Goal: Transaction & Acquisition: Book appointment/travel/reservation

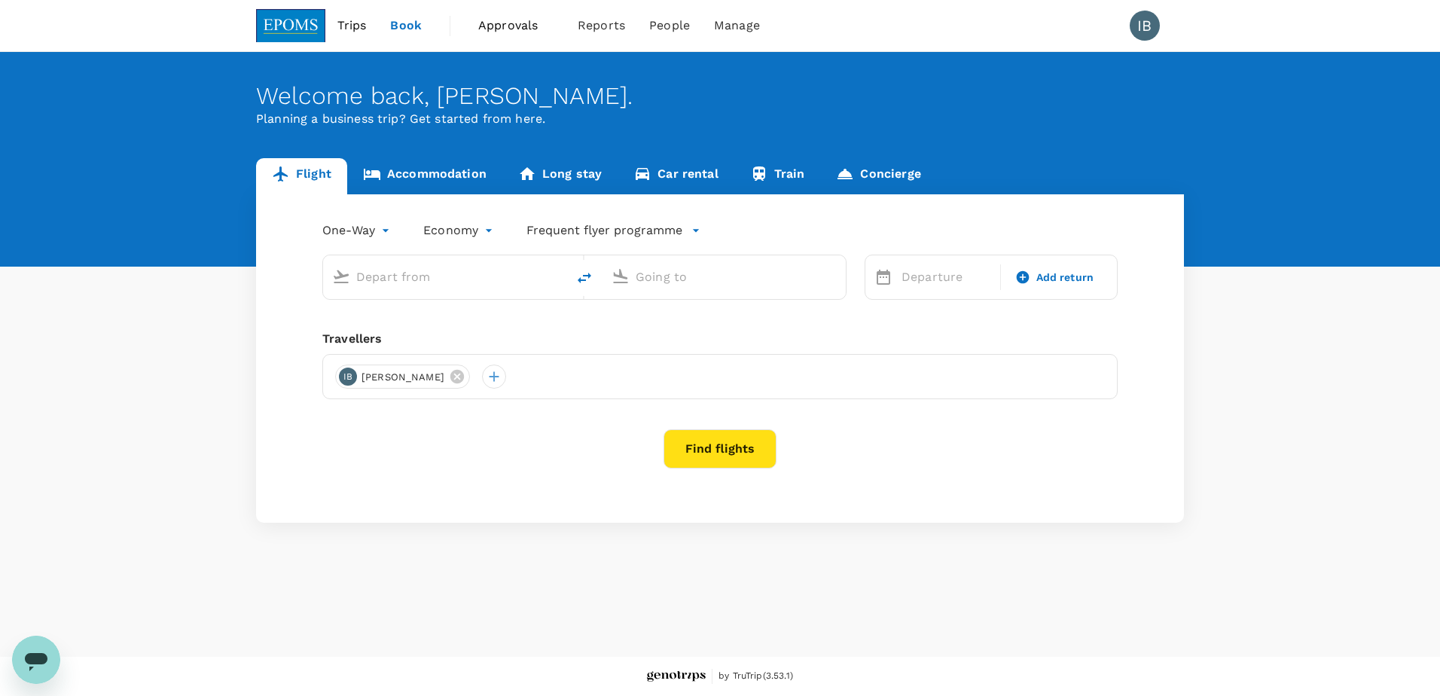
type input "roundtrip"
type input "Kota Kinabalu Intl (BKI)"
type input "Miri Intl (MYY)"
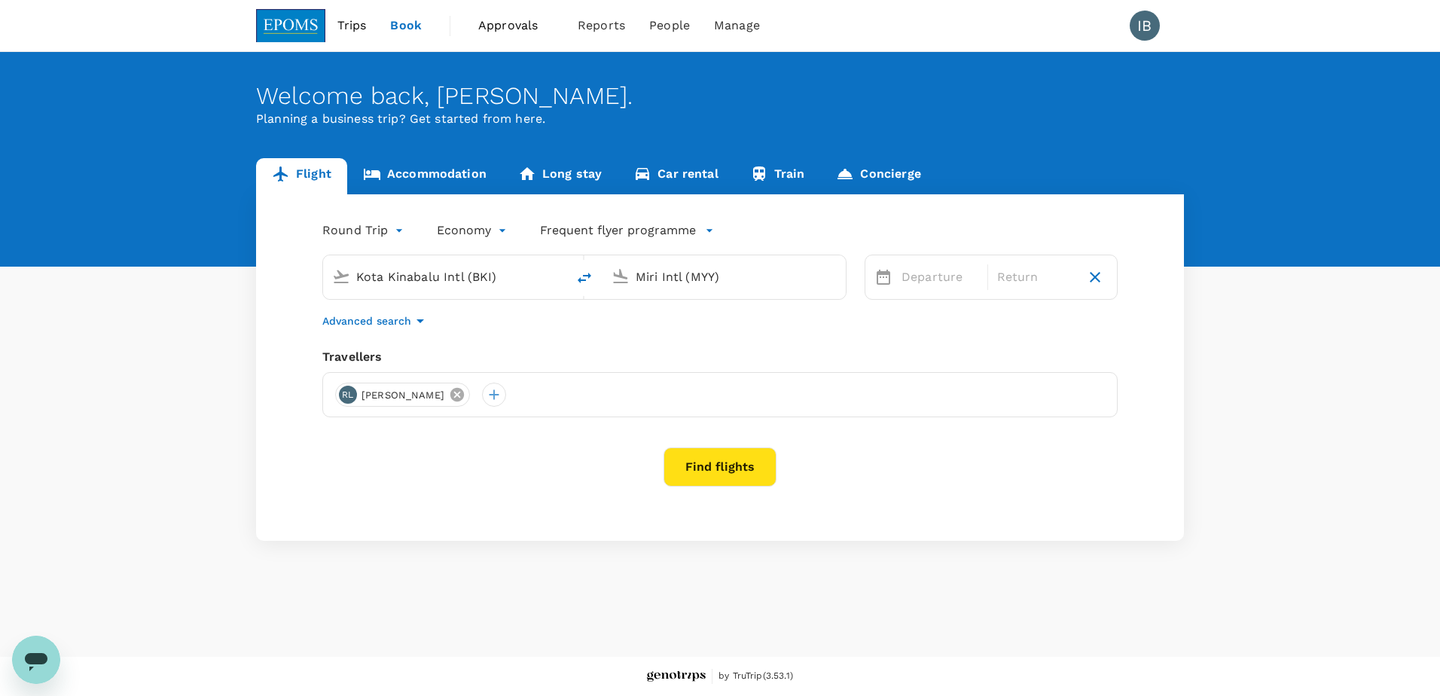
click at [461, 392] on icon at bounding box center [457, 394] width 17 height 17
click at [428, 174] on link "Accommodation" at bounding box center [424, 176] width 155 height 36
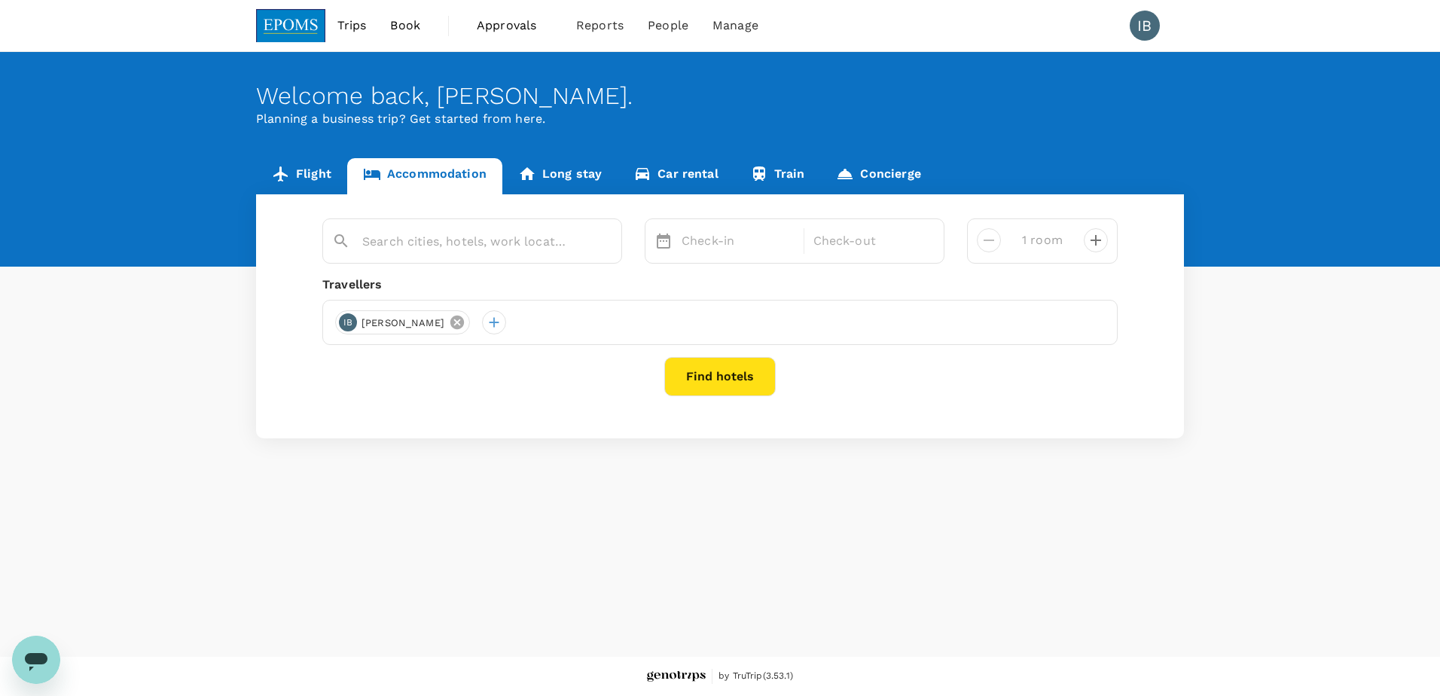
click at [464, 320] on icon at bounding box center [457, 322] width 14 height 14
click at [315, 179] on link "Flight" at bounding box center [301, 176] width 91 height 36
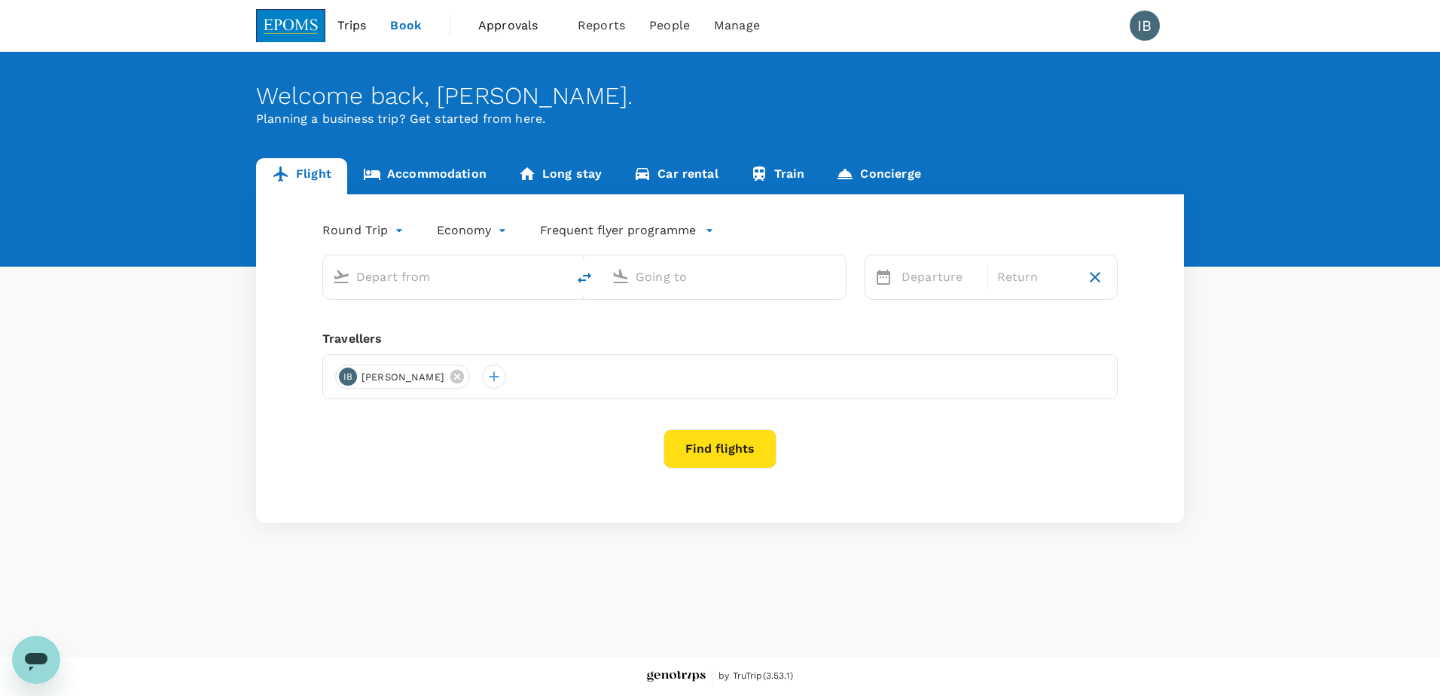
type input "Kota Kinabalu Intl (BKI)"
type input "Miri Intl (MYY)"
type input "Kota Kinabalu Intl (BKI)"
type input "Miri Intl (MYY)"
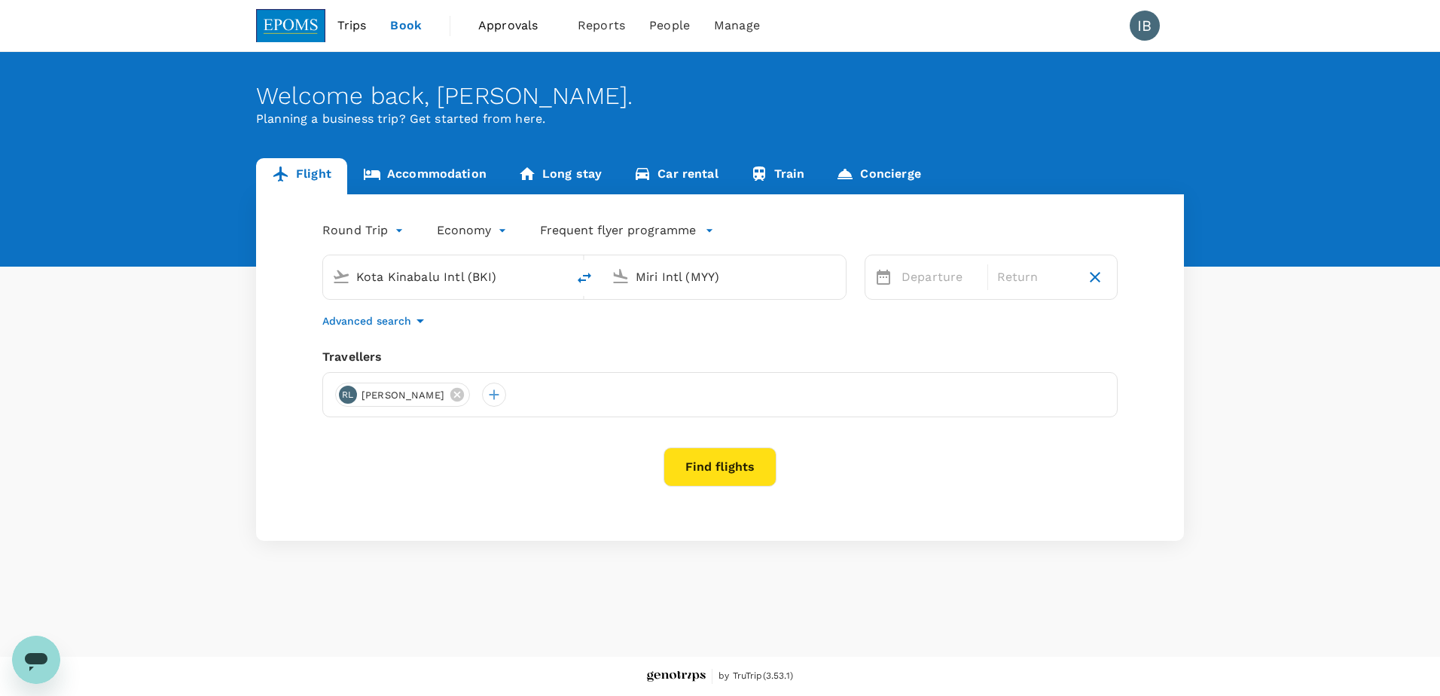
click at [407, 29] on span "Book" at bounding box center [406, 26] width 32 height 18
click at [345, 26] on span "Trips" at bounding box center [351, 26] width 29 height 18
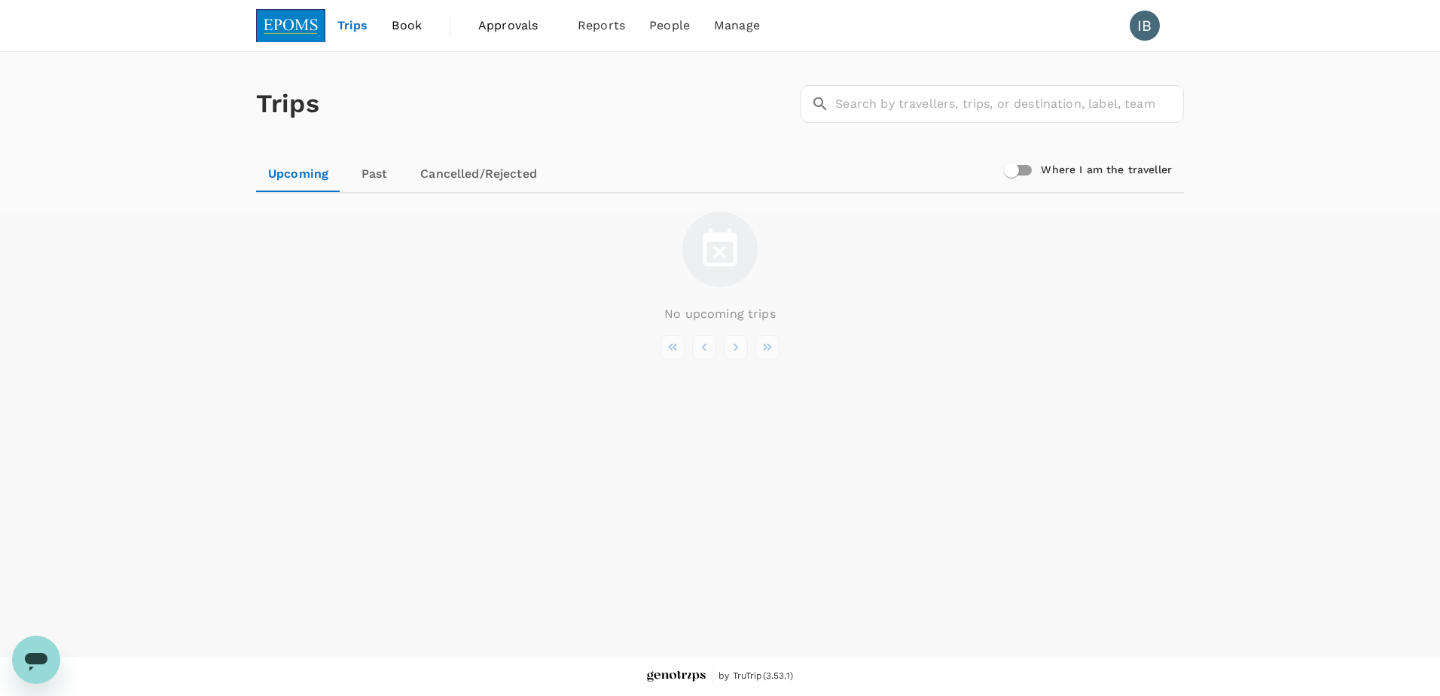
click at [355, 31] on span "Trips" at bounding box center [352, 26] width 31 height 18
click at [401, 29] on span "Book" at bounding box center [407, 26] width 30 height 18
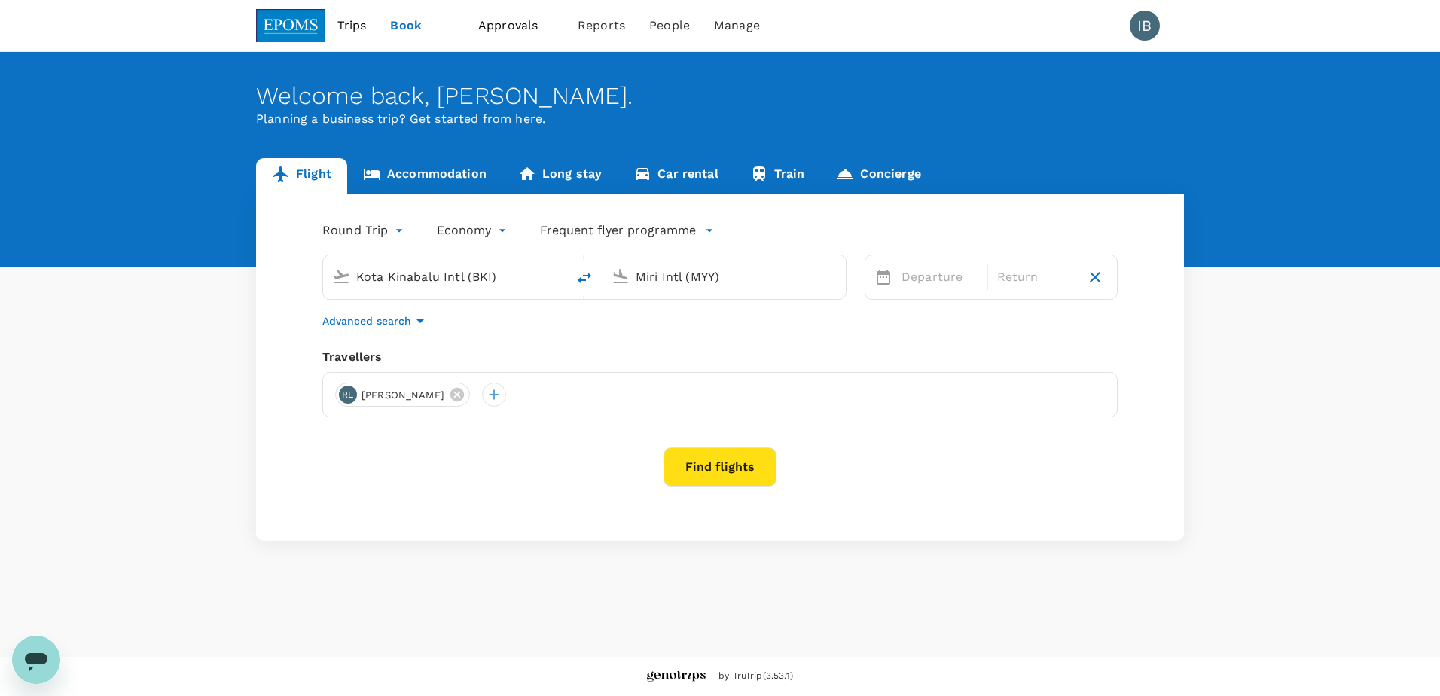
type input "Kota Kinabalu Intl (BKI)"
type input "Miri Intl (MYY)"
type input "Kota Kinabalu Intl (BKI)"
type input "Miri Intl (MYY)"
click at [520, 30] on span "Approvals" at bounding box center [515, 26] width 75 height 18
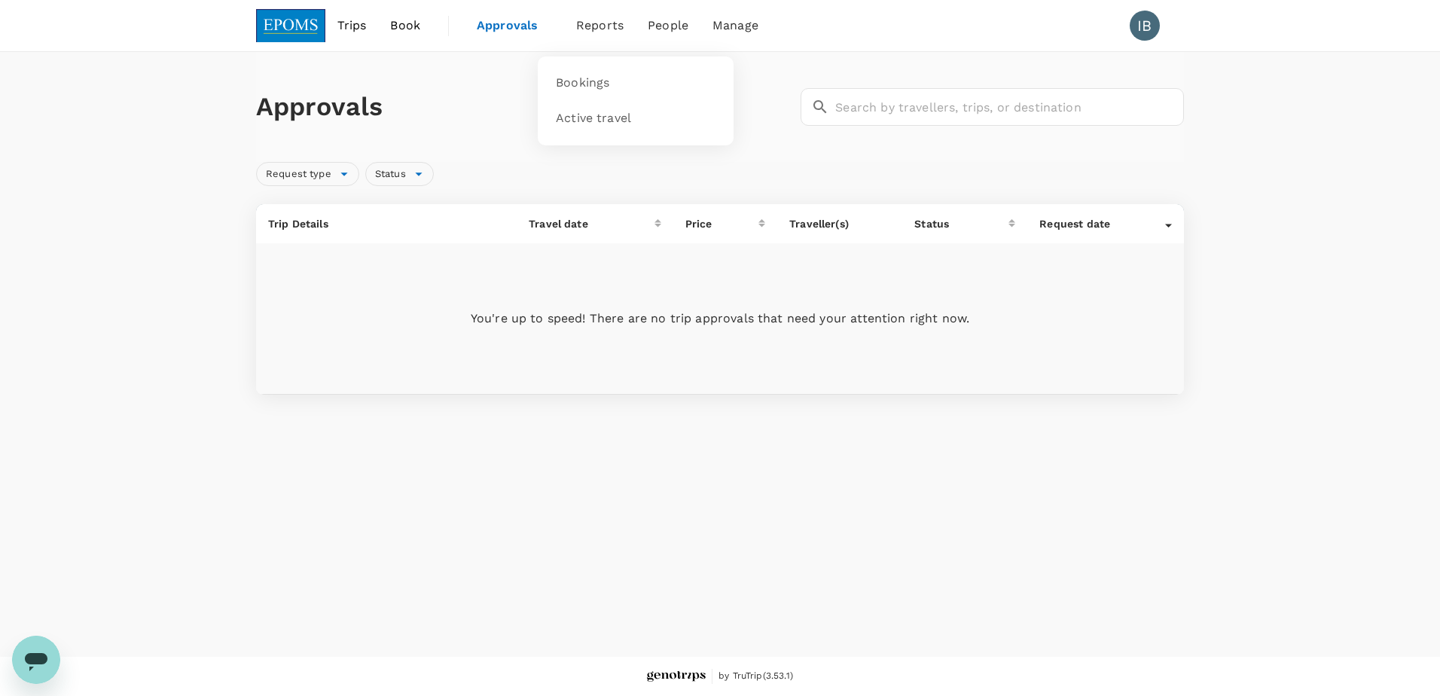
click at [601, 23] on span "Reports" at bounding box center [599, 26] width 47 height 18
click at [673, 28] on span "People" at bounding box center [668, 26] width 41 height 18
click at [405, 29] on span "Book" at bounding box center [405, 26] width 30 height 18
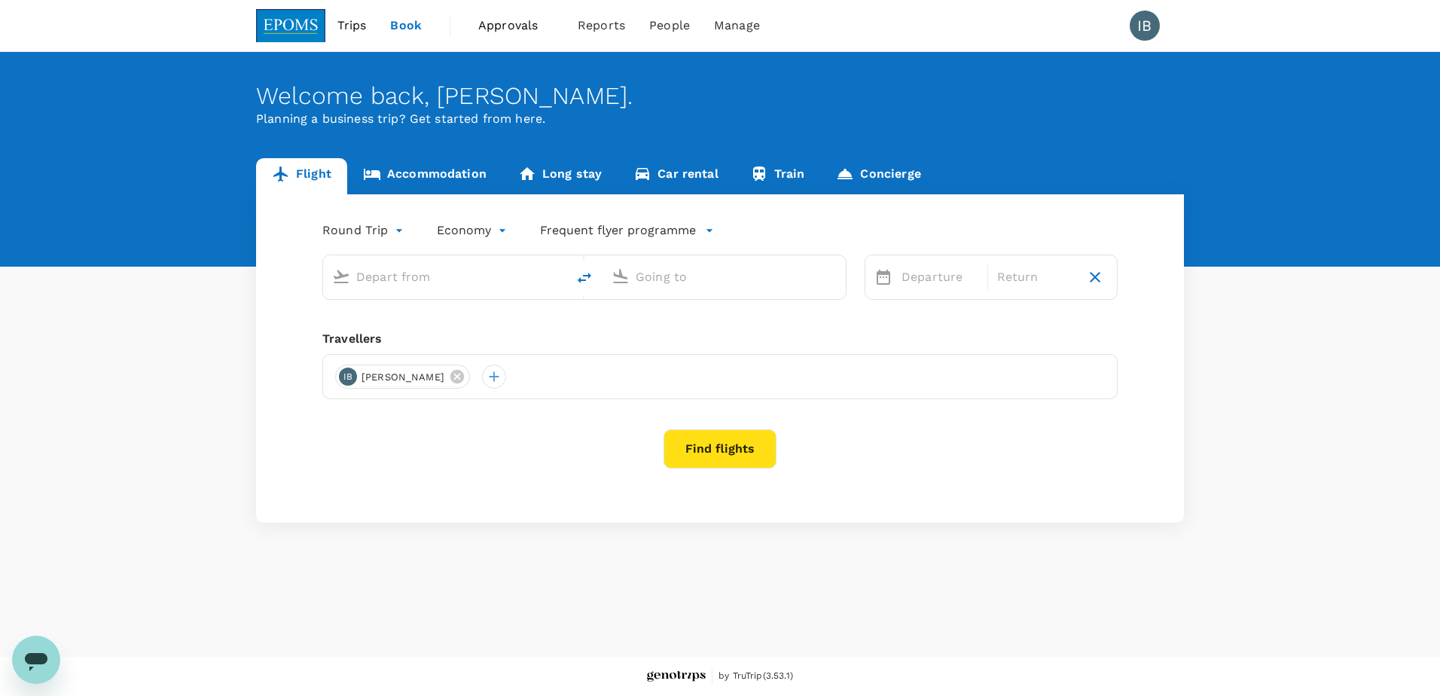
type input "Kota Kinabalu Intl (BKI)"
type input "Miri Intl (MYY)"
type input "Kota Kinabalu Intl (BKI)"
type input "Miri Intl (MYY)"
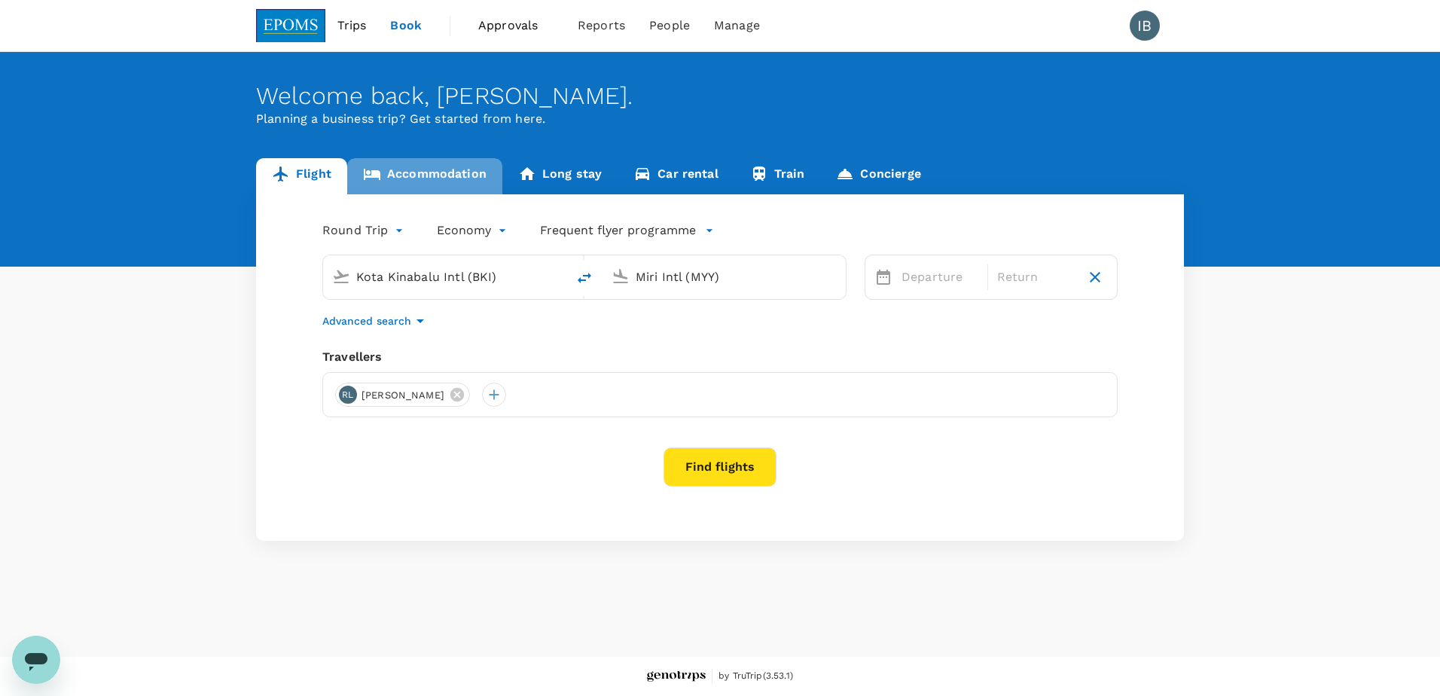
click at [443, 172] on link "Accommodation" at bounding box center [424, 176] width 155 height 36
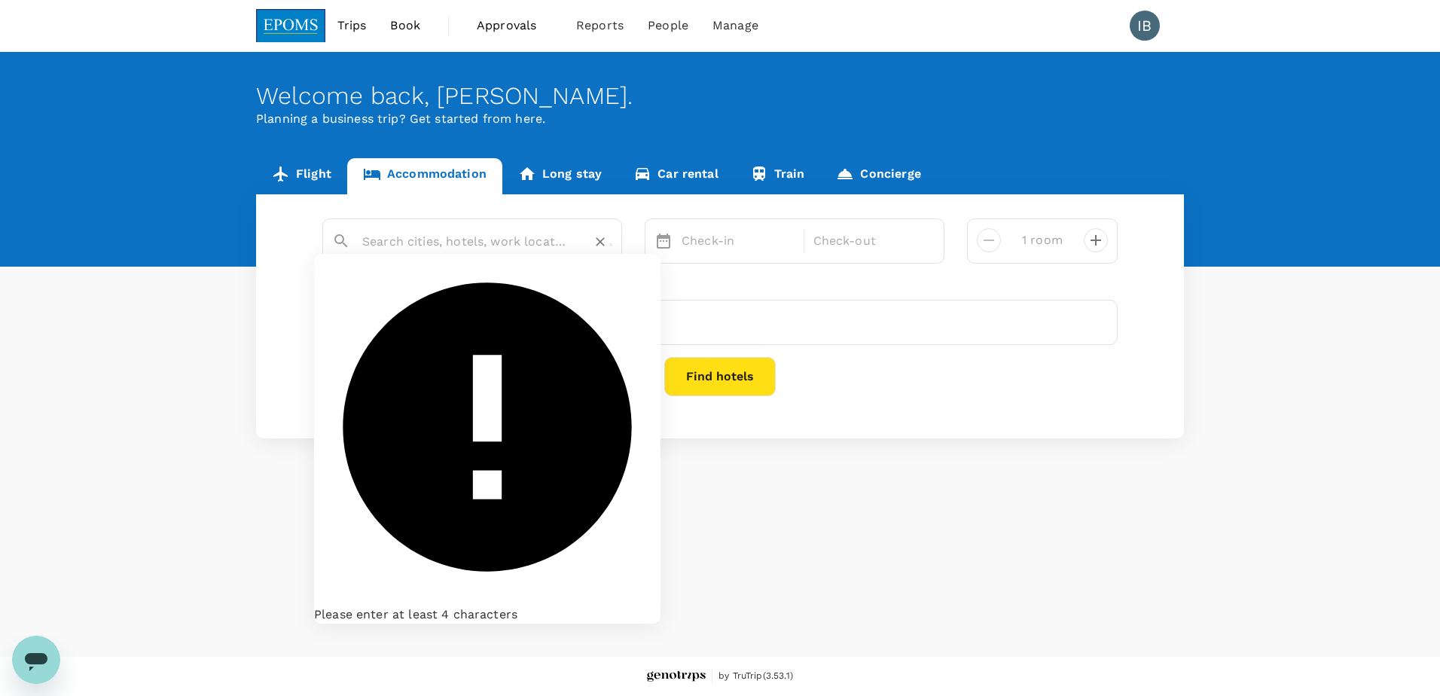
click at [512, 239] on input "text" at bounding box center [466, 241] width 208 height 23
click at [464, 321] on icon at bounding box center [457, 322] width 14 height 14
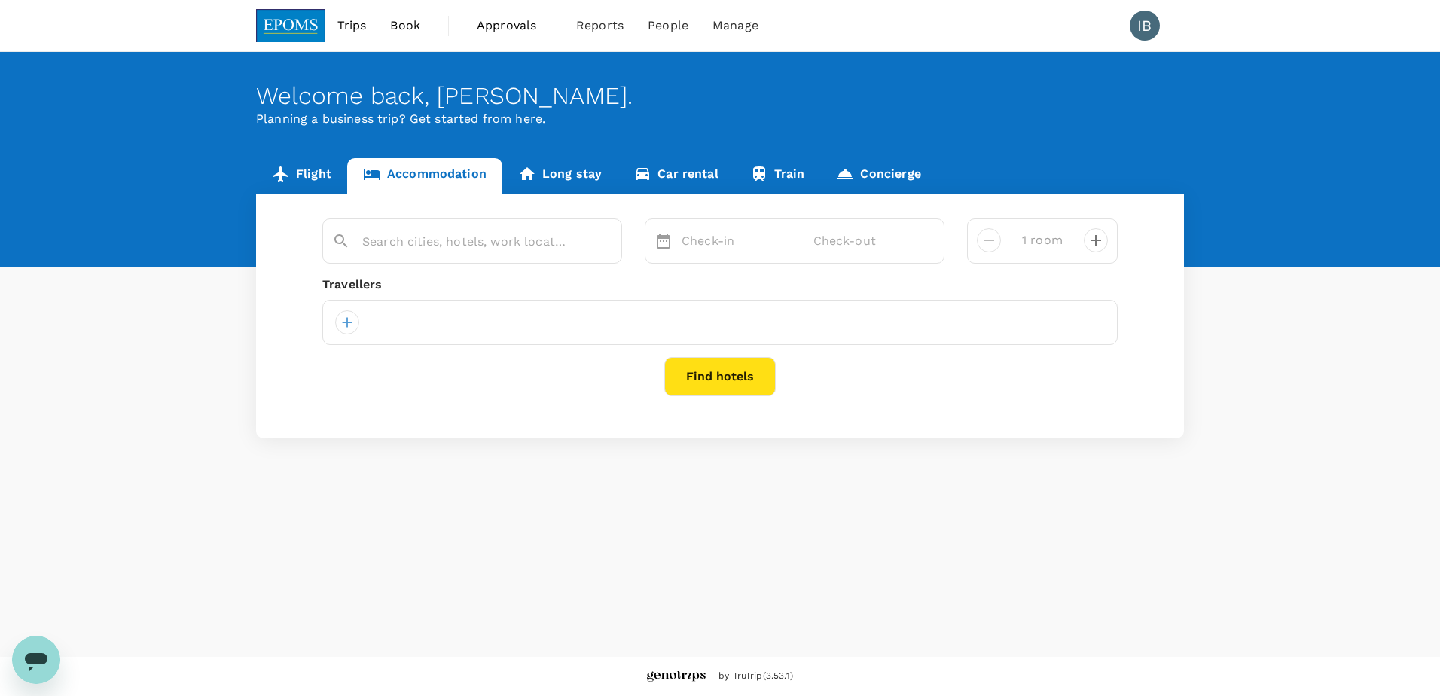
click at [867, 503] on div "Welcome back , [PERSON_NAME] . Planning a business trip? Get started from here.…" at bounding box center [720, 354] width 1440 height 605
